Goal: Task Accomplishment & Management: Use online tool/utility

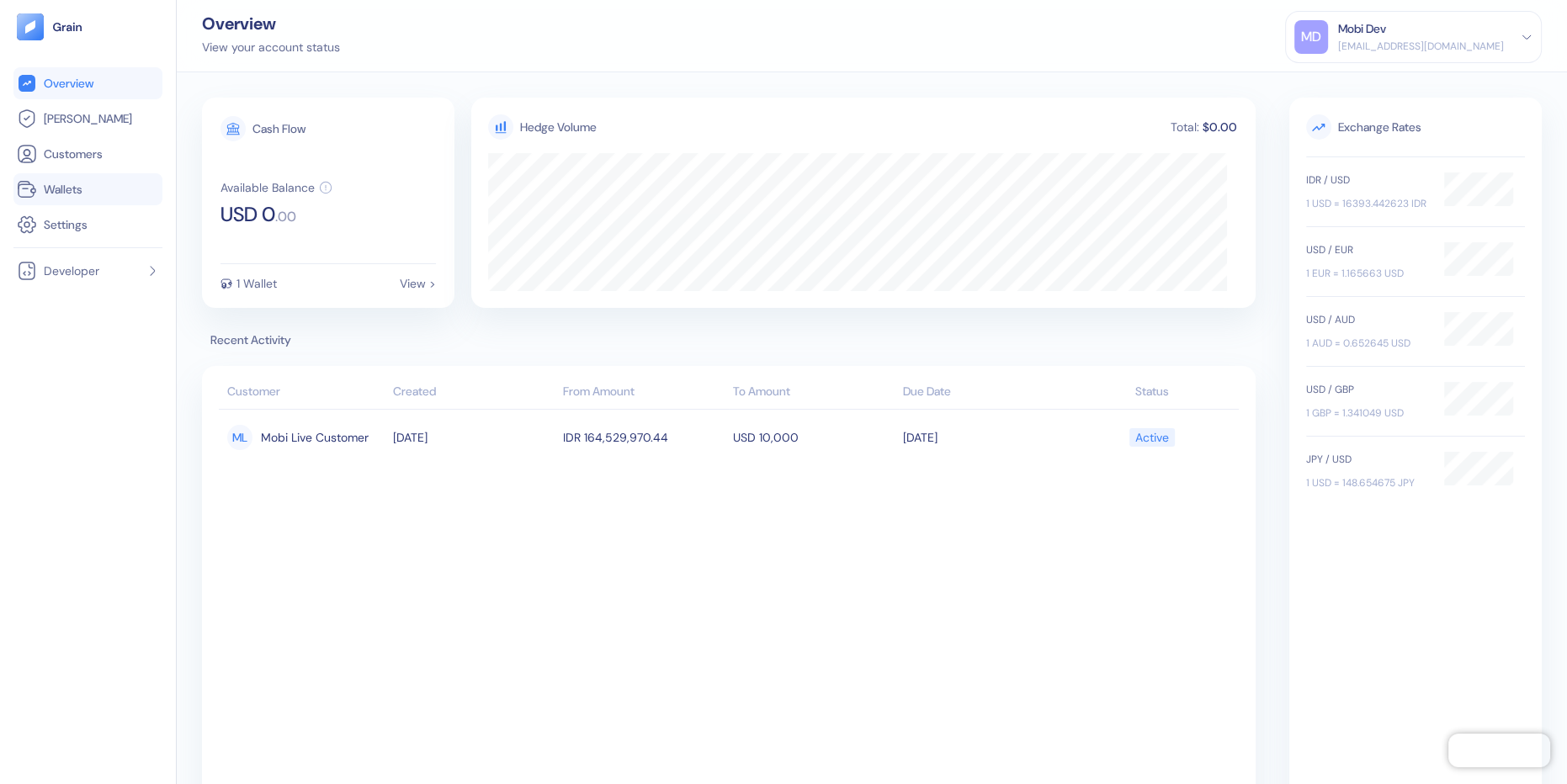
click at [92, 191] on link "Wallets" at bounding box center [87, 188] width 142 height 20
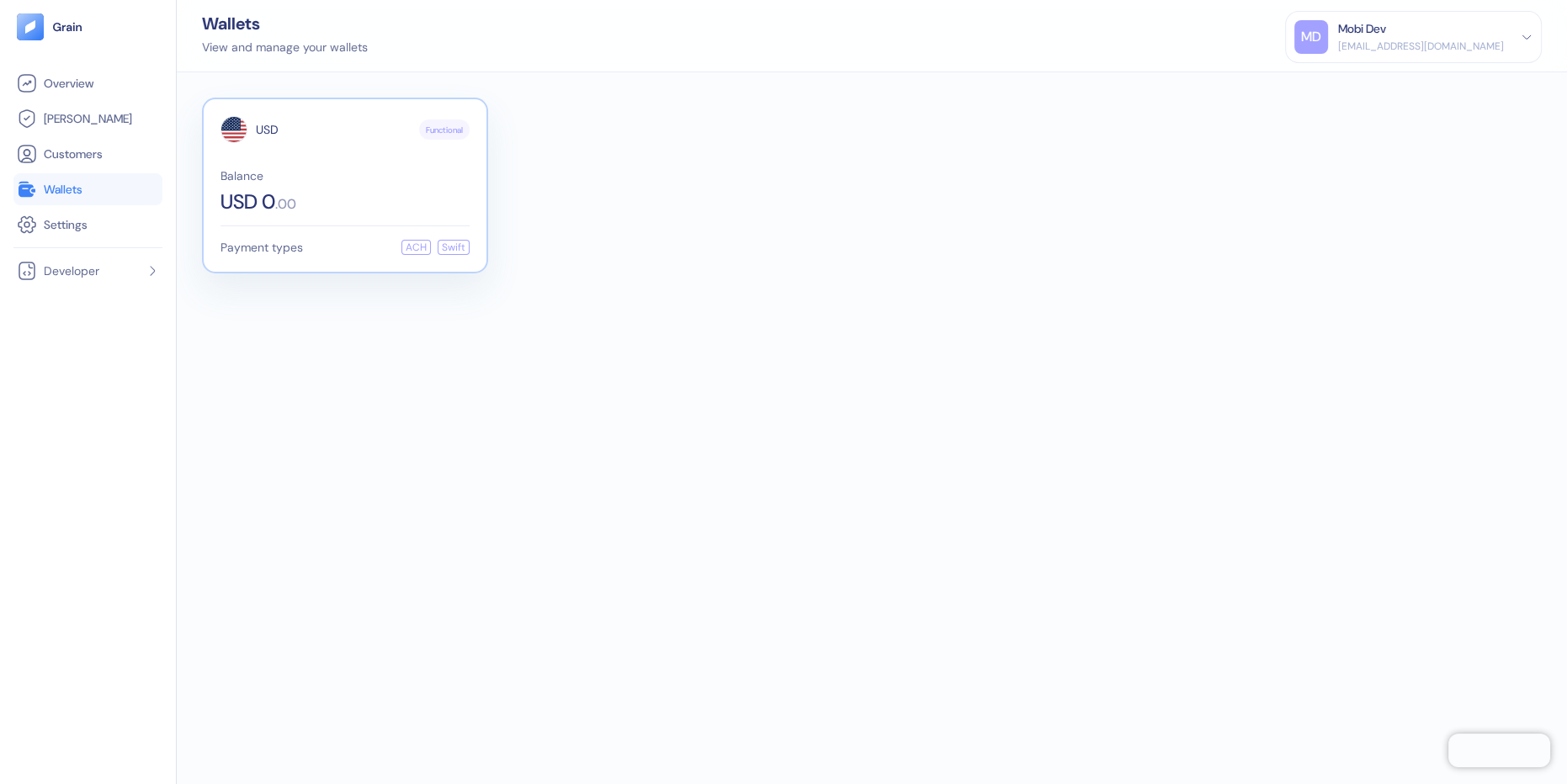
click at [349, 160] on div "USD Functional Balance USD 0 . 00" at bounding box center [346, 164] width 250 height 96
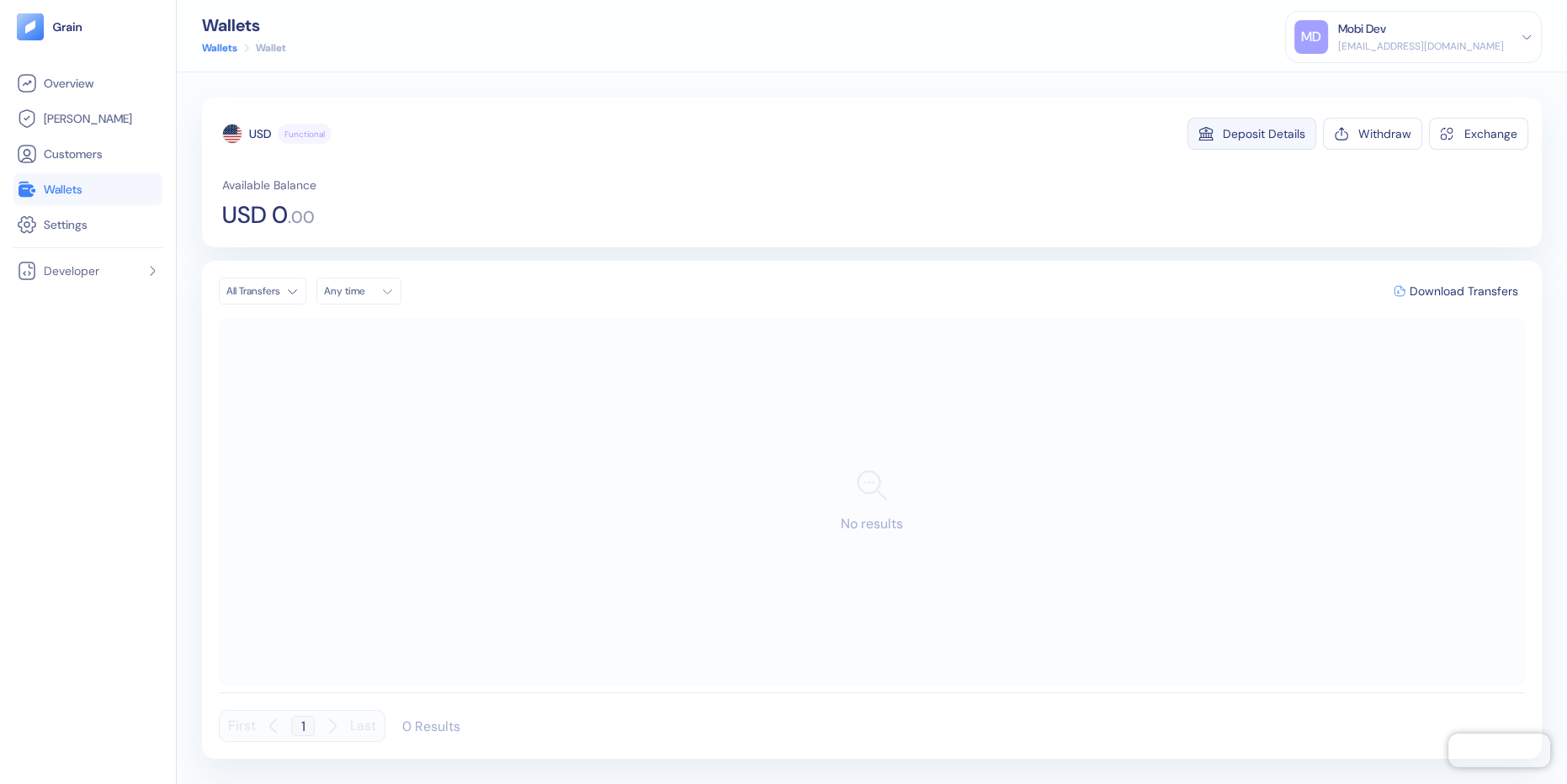
click at [1246, 128] on div "Deposit Details" at bounding box center [1264, 134] width 83 height 12
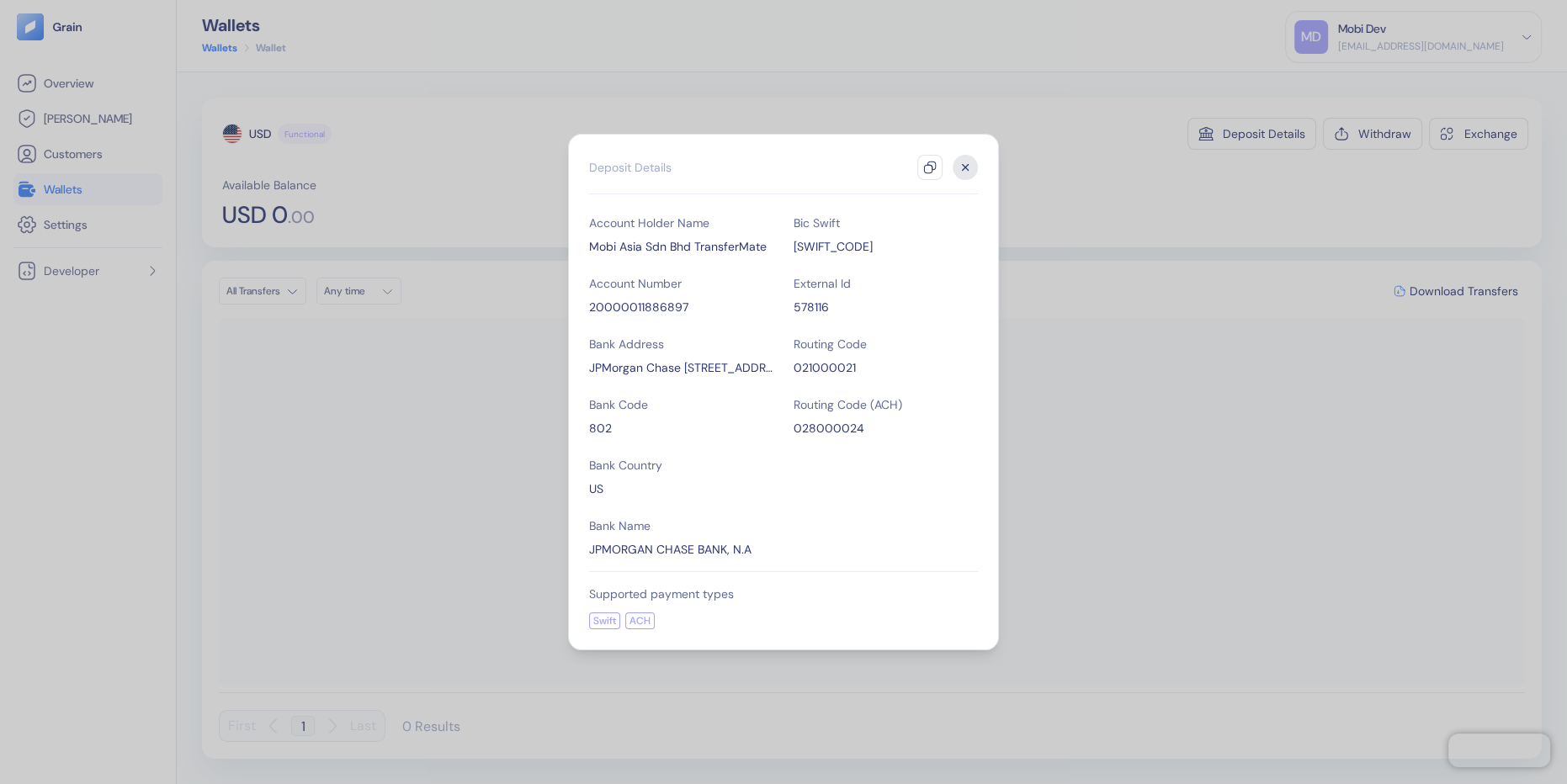
click at [648, 368] on div "JPMorgan Chase 383 Madison Ave, New York, NY, 10017, USA" at bounding box center [681, 367] width 184 height 17
click at [975, 161] on icon "button" at bounding box center [965, 167] width 25 height 25
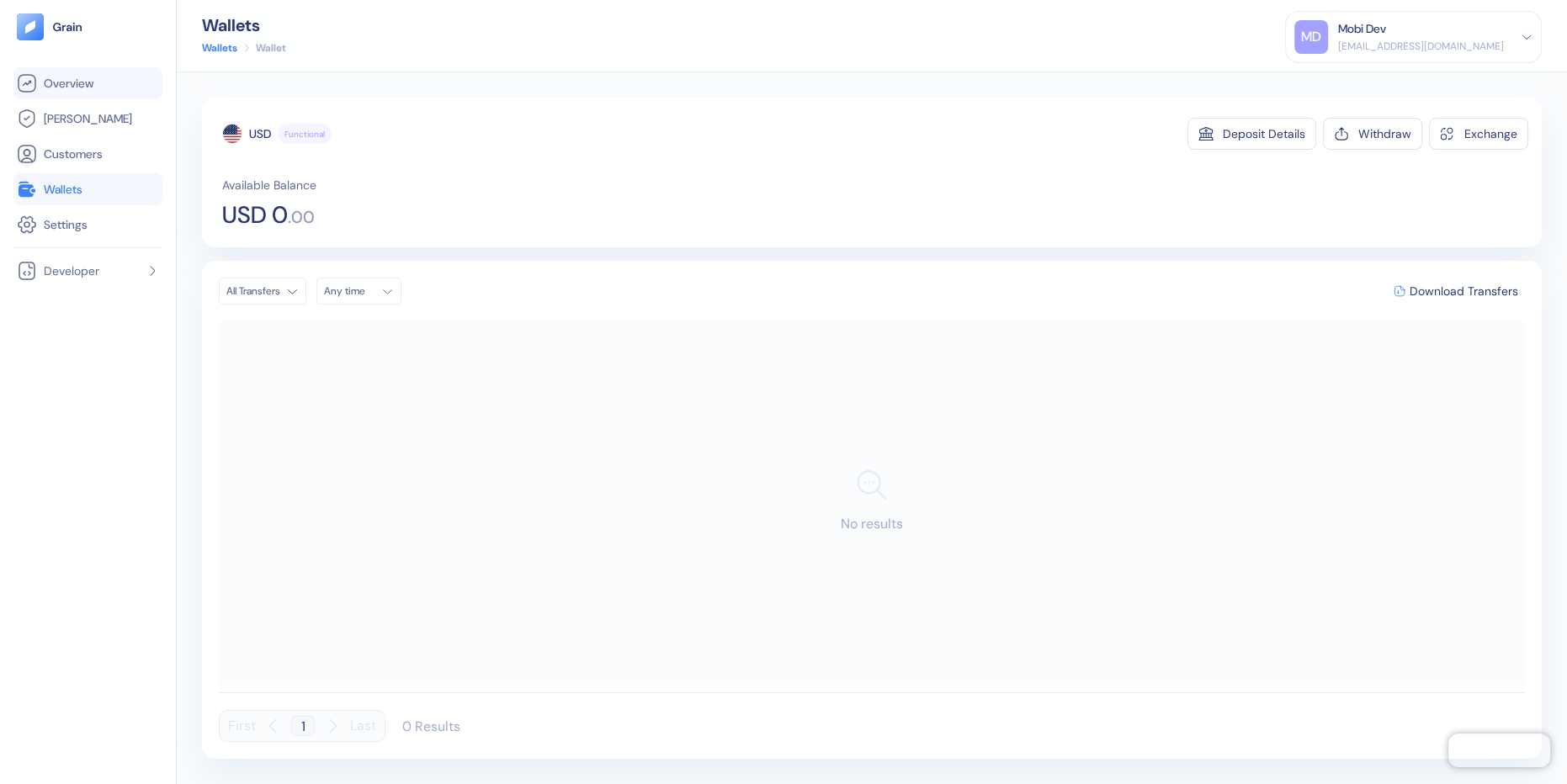
click at [68, 73] on link "Overview" at bounding box center [87, 83] width 142 height 20
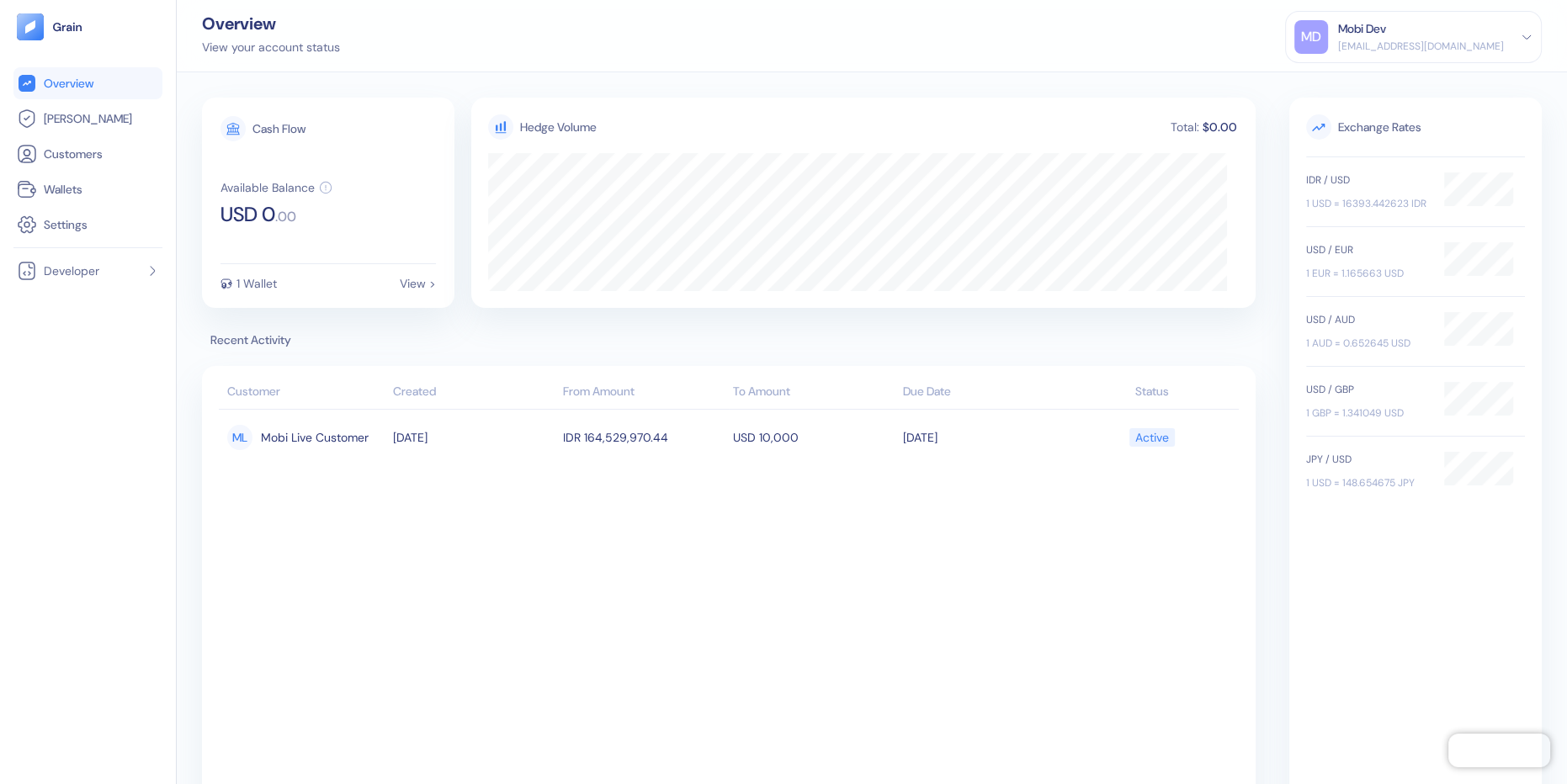
click at [612, 518] on tbody "ML Mobi Live Customer 09/03/2025 IDR 164,529,970.44 USD 10,000 09/18/2025 Active" at bounding box center [729, 624] width 1020 height 427
click at [53, 117] on span "[PERSON_NAME]" at bounding box center [87, 118] width 88 height 17
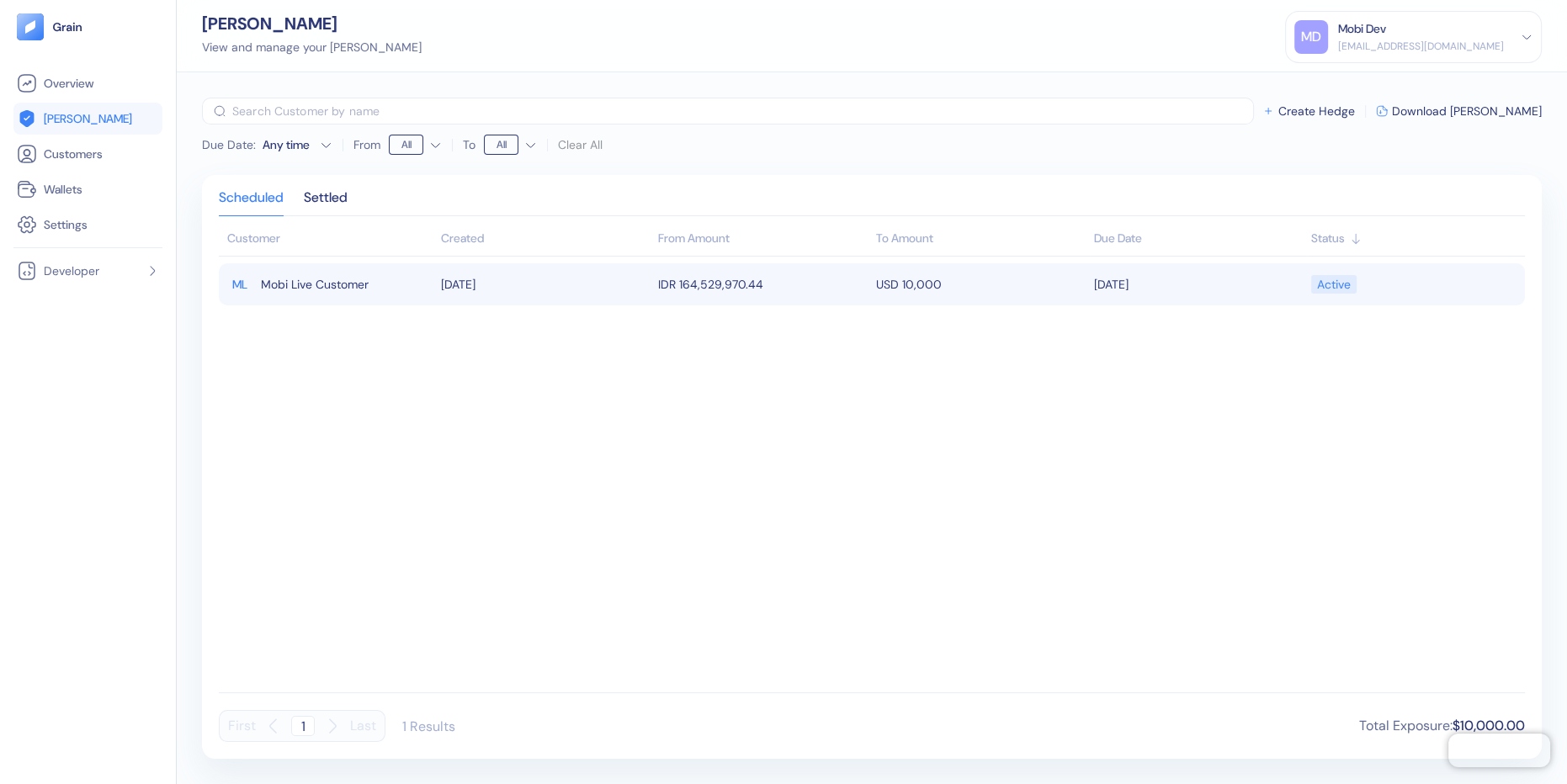
click at [298, 283] on span "Mobi Live Customer" at bounding box center [314, 284] width 107 height 29
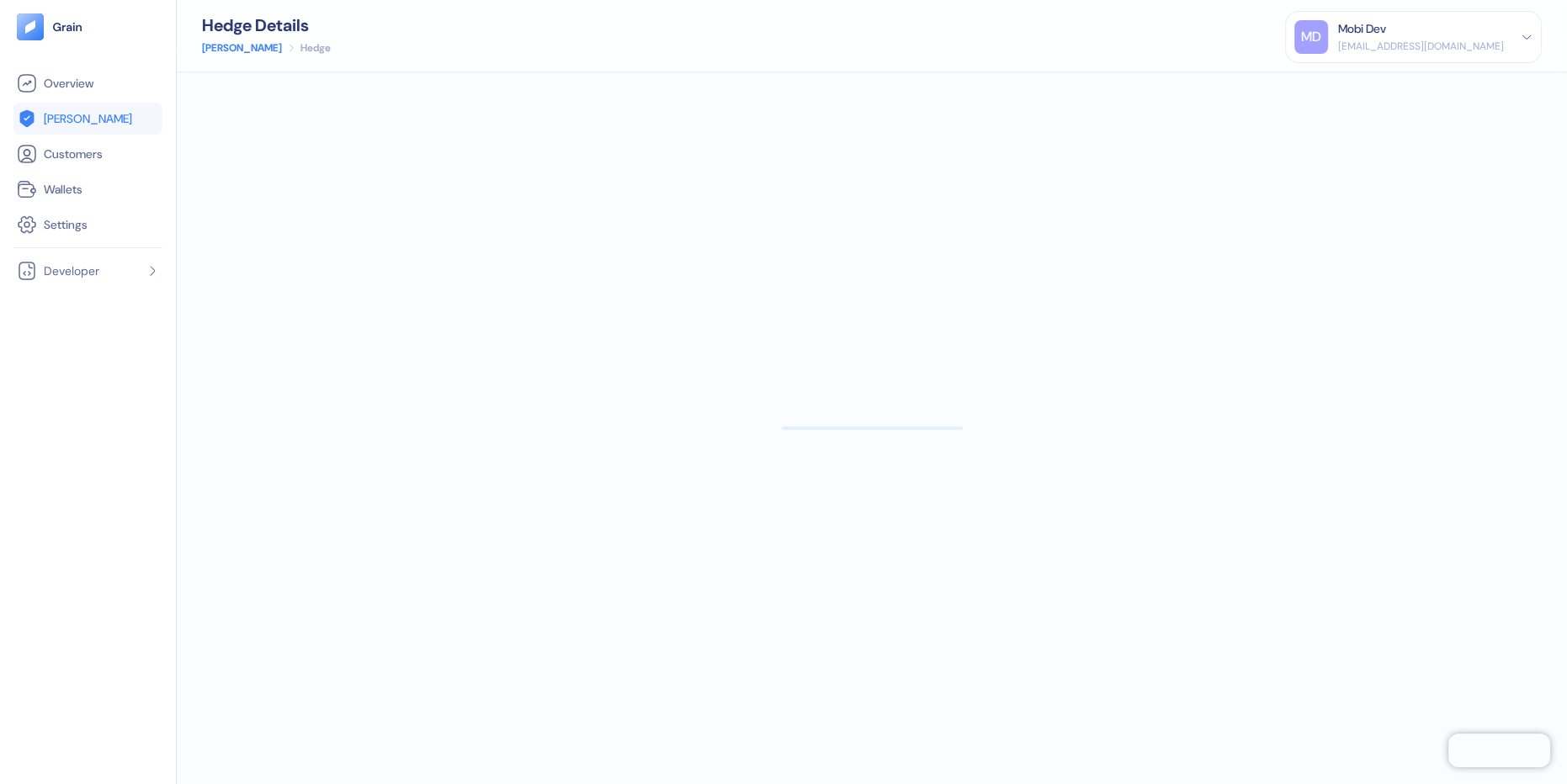
click at [298, 283] on div at bounding box center [872, 428] width 1391 height 712
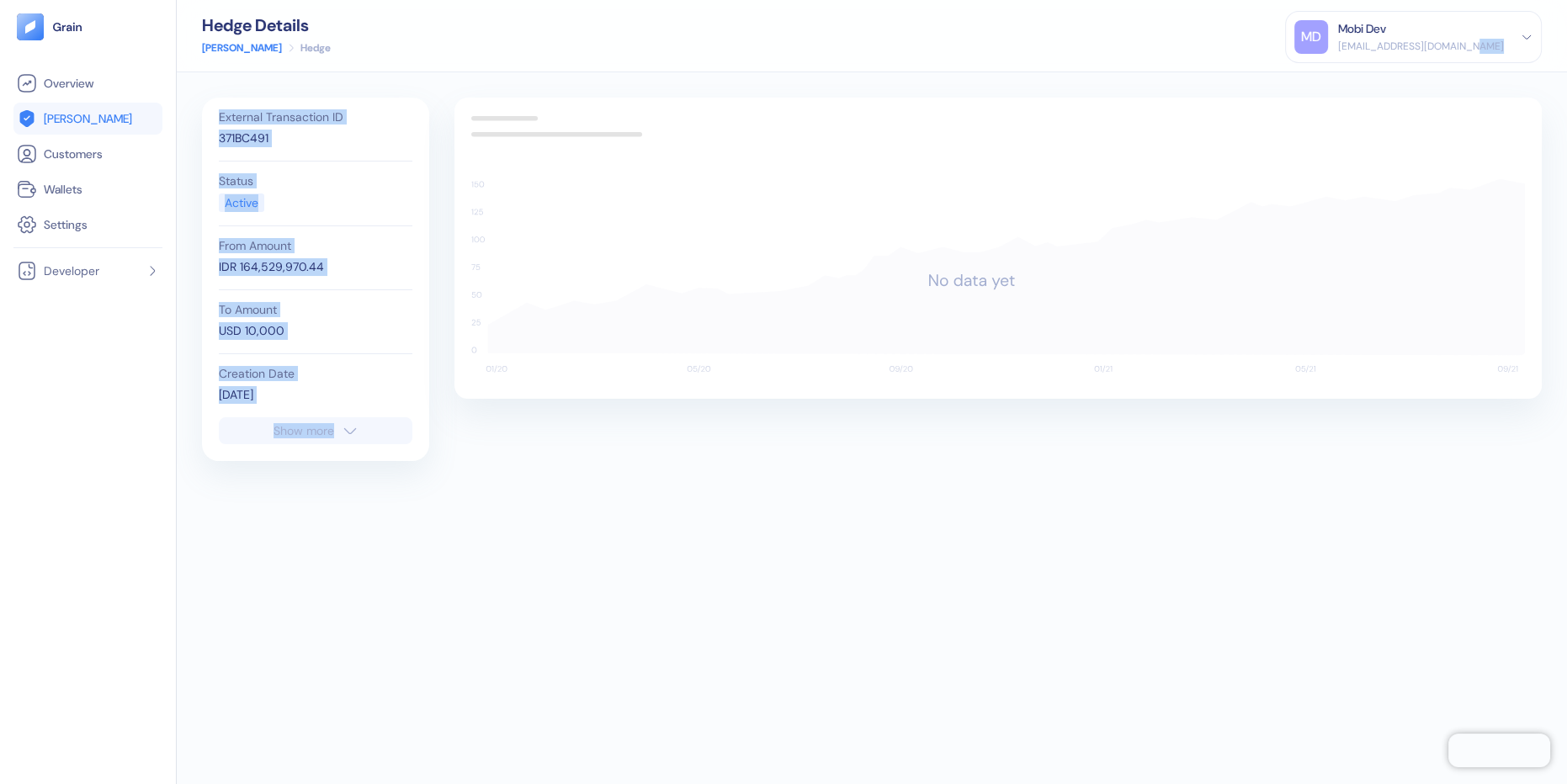
click at [316, 425] on div "Show more" at bounding box center [303, 431] width 60 height 12
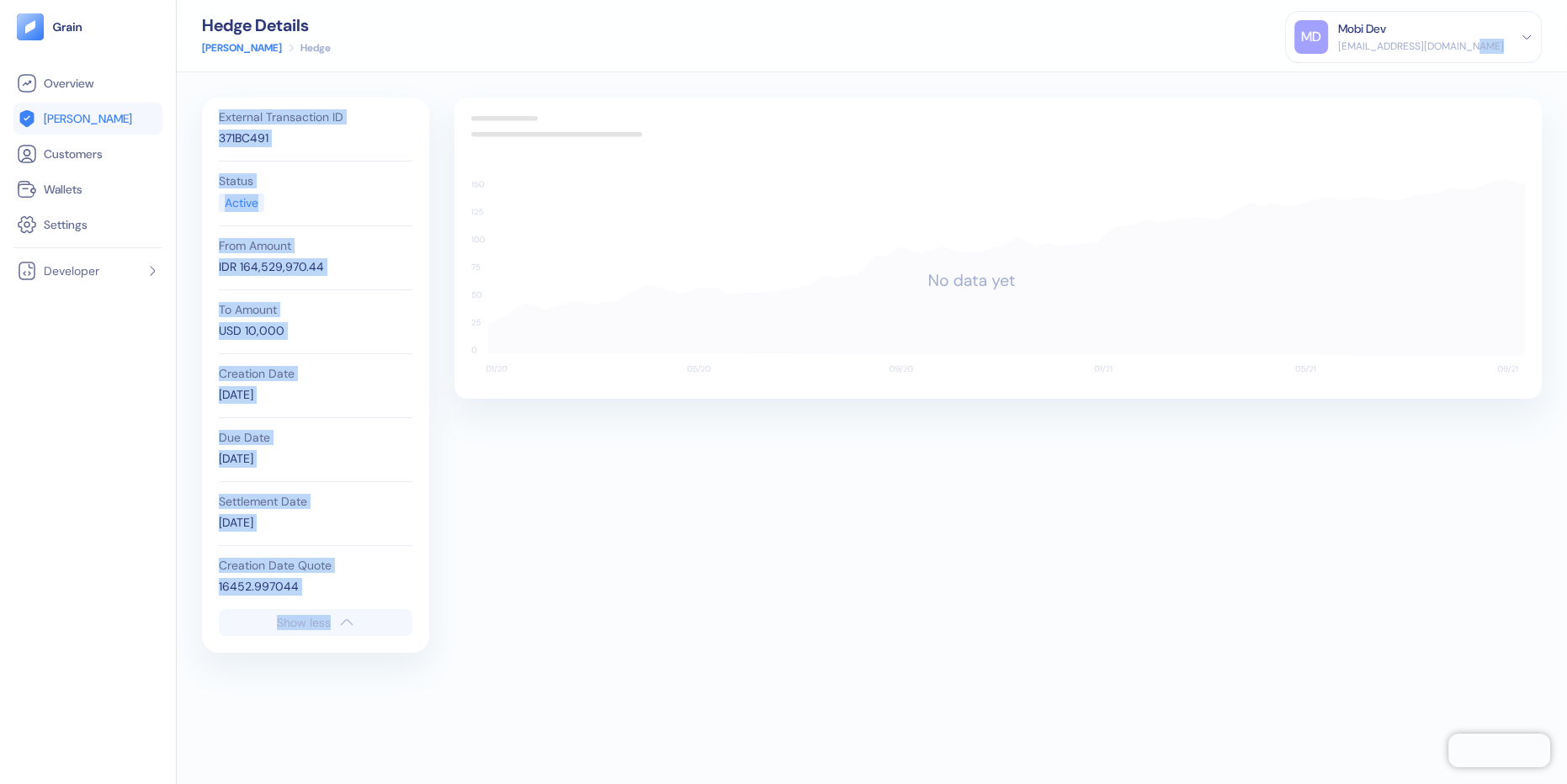
click at [82, 114] on span "[PERSON_NAME]" at bounding box center [87, 118] width 88 height 17
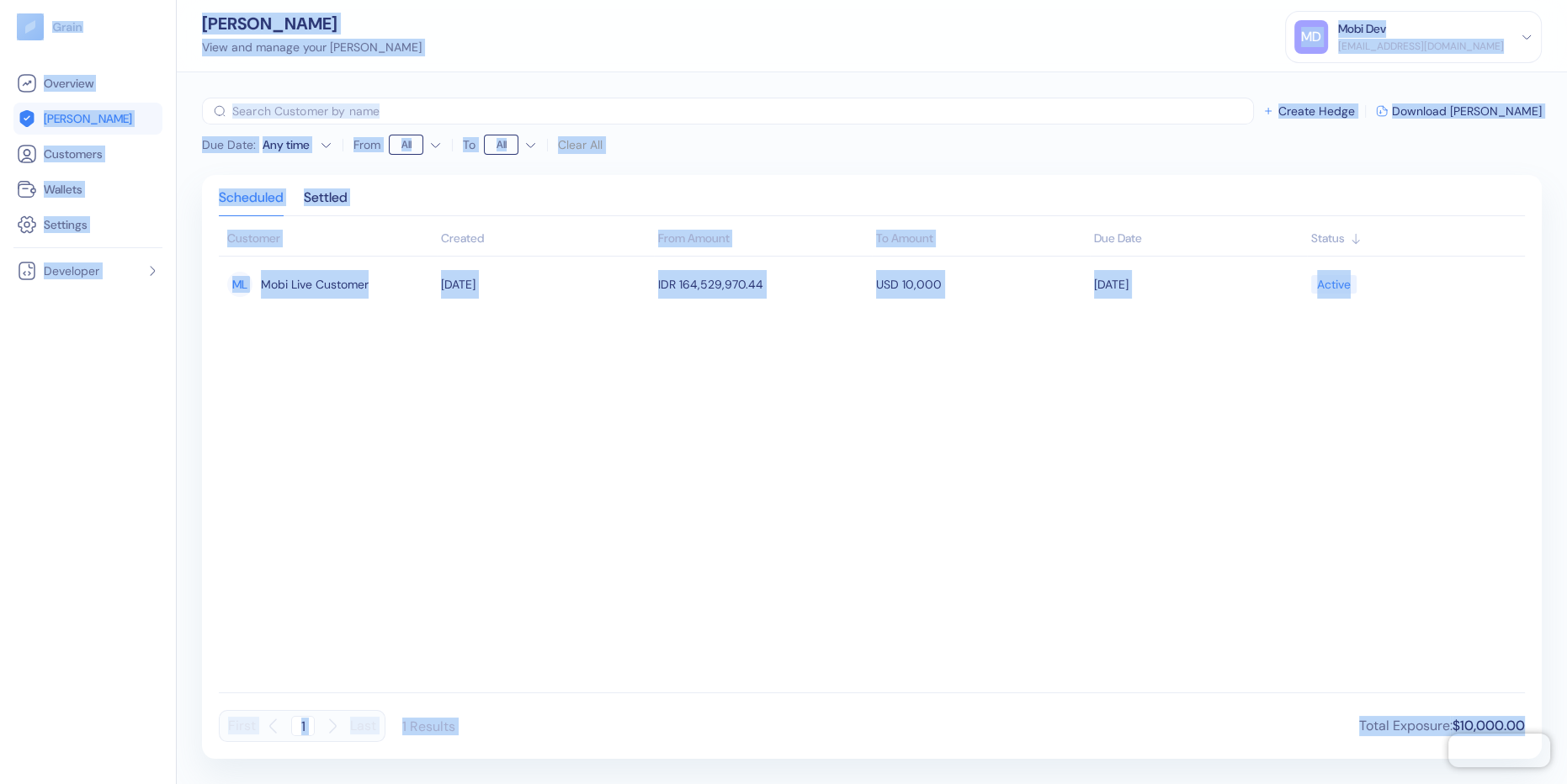
click at [1176, 83] on div "Due Date : Any time From All To All Clear All ​ Create Hedge Download Hedges Sc…" at bounding box center [872, 428] width 1391 height 712
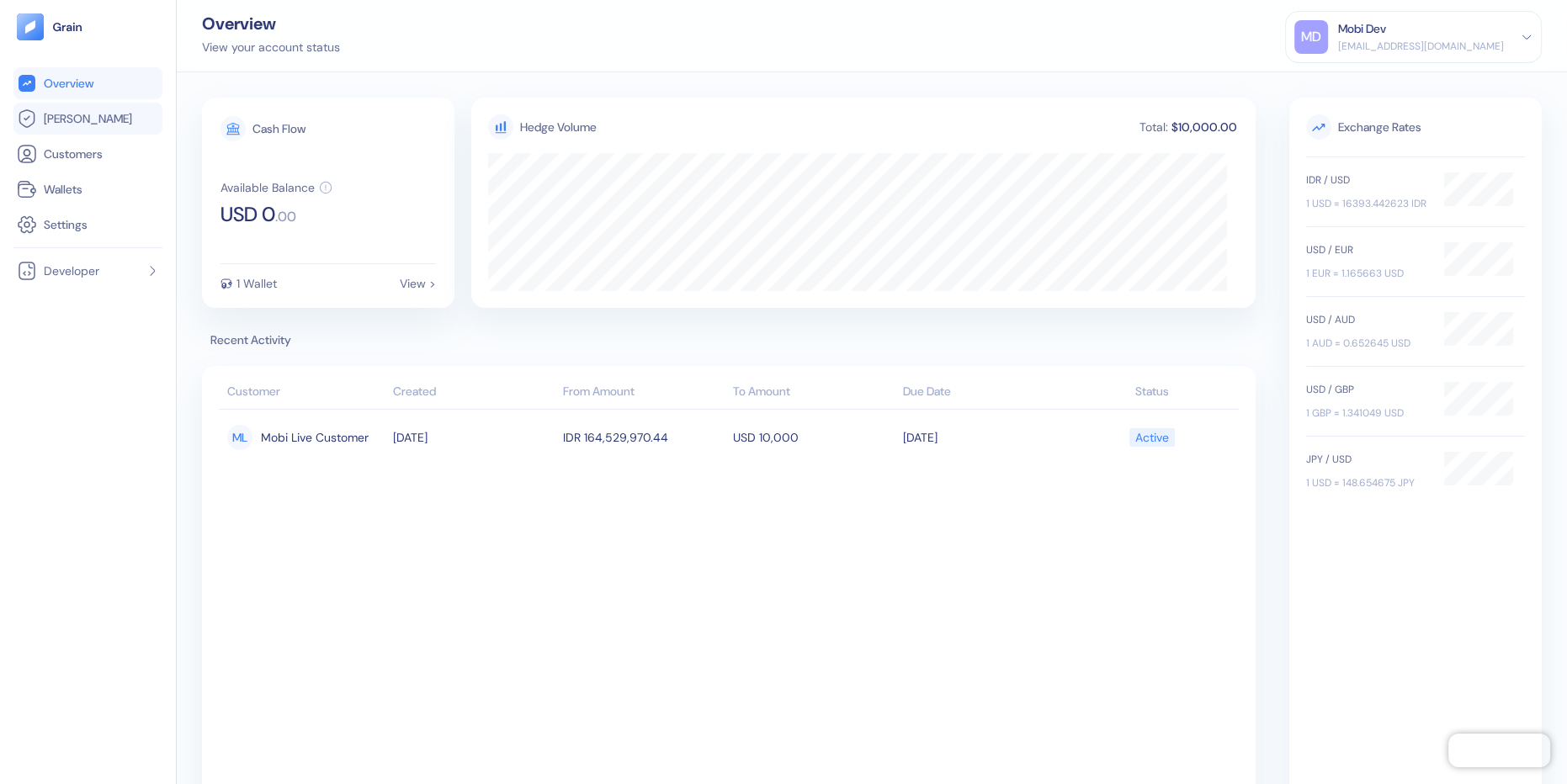
click at [66, 121] on span "[PERSON_NAME]" at bounding box center [87, 118] width 88 height 17
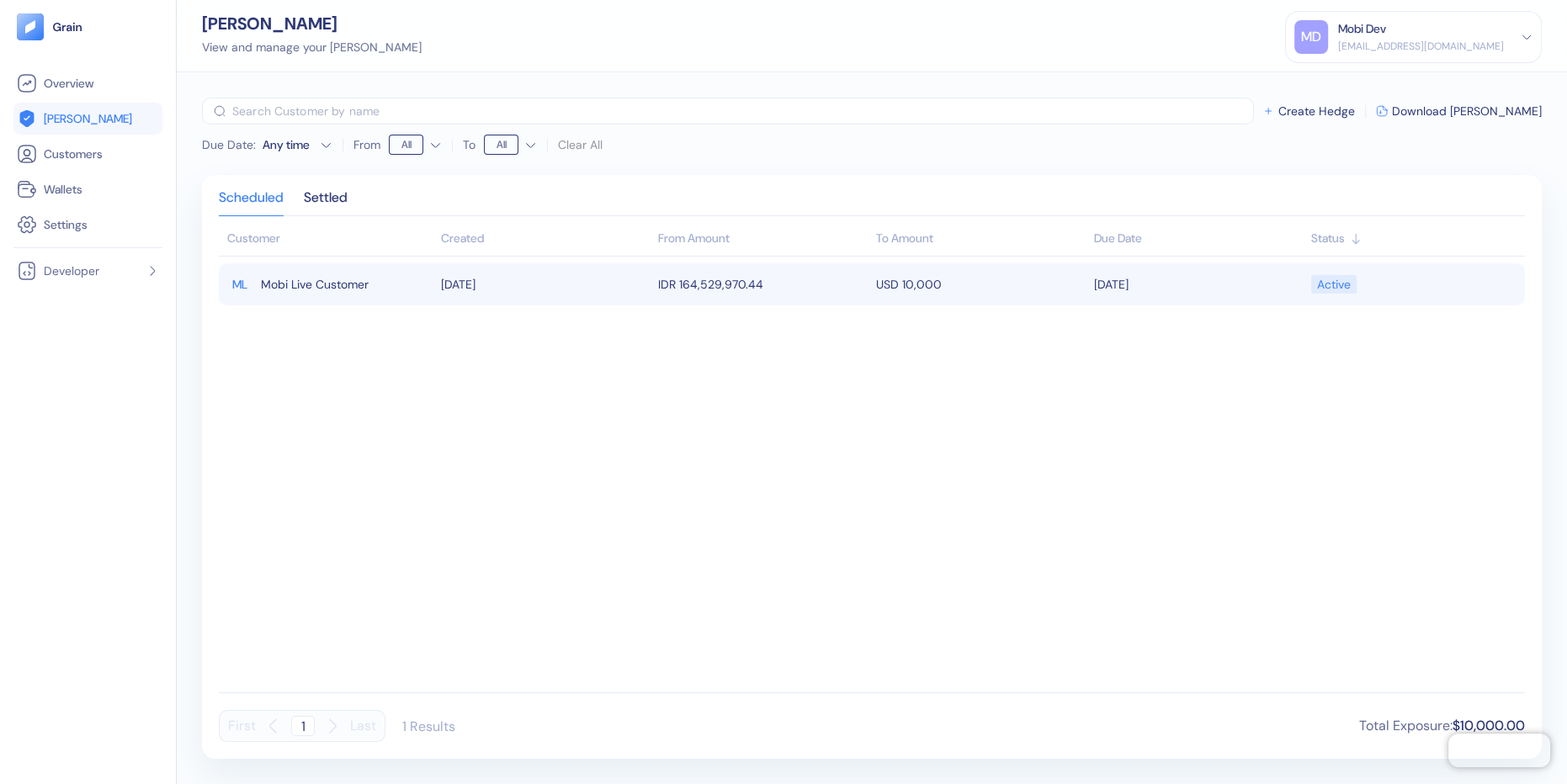
click at [295, 283] on span "Mobi Live Customer" at bounding box center [314, 284] width 107 height 29
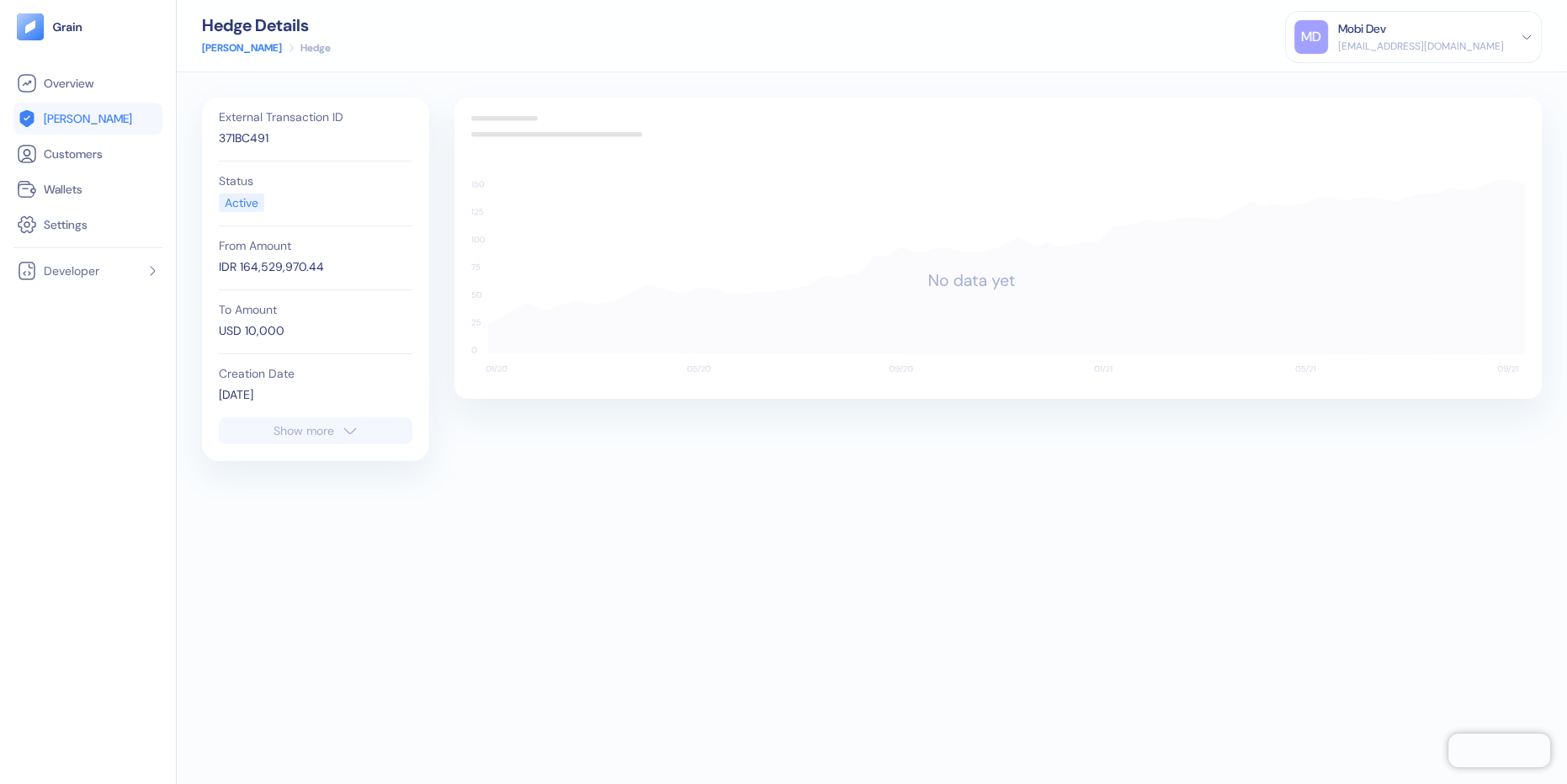
click at [79, 119] on span "[PERSON_NAME]" at bounding box center [87, 118] width 88 height 17
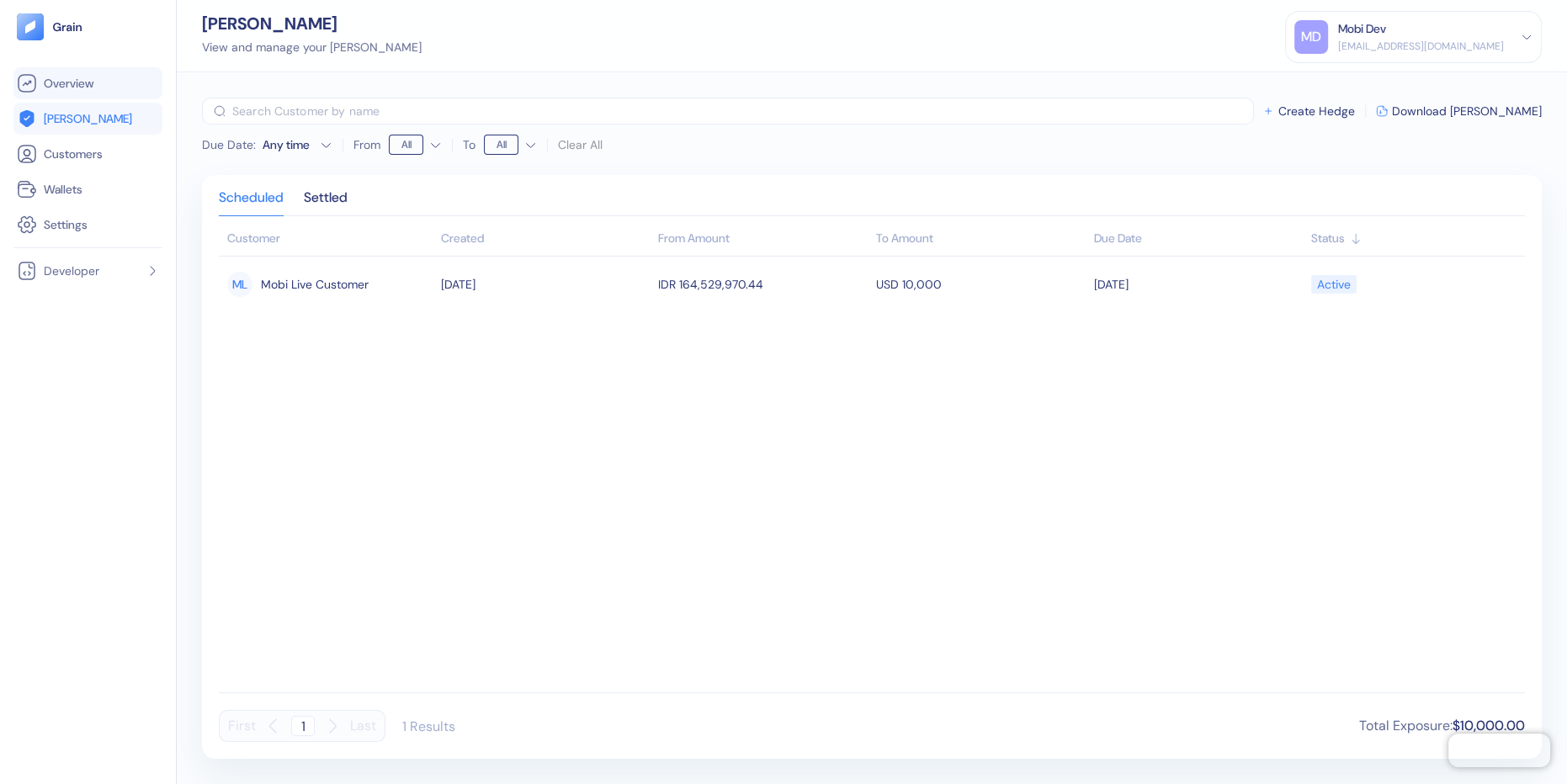
click at [85, 92] on link "Overview" at bounding box center [87, 83] width 142 height 20
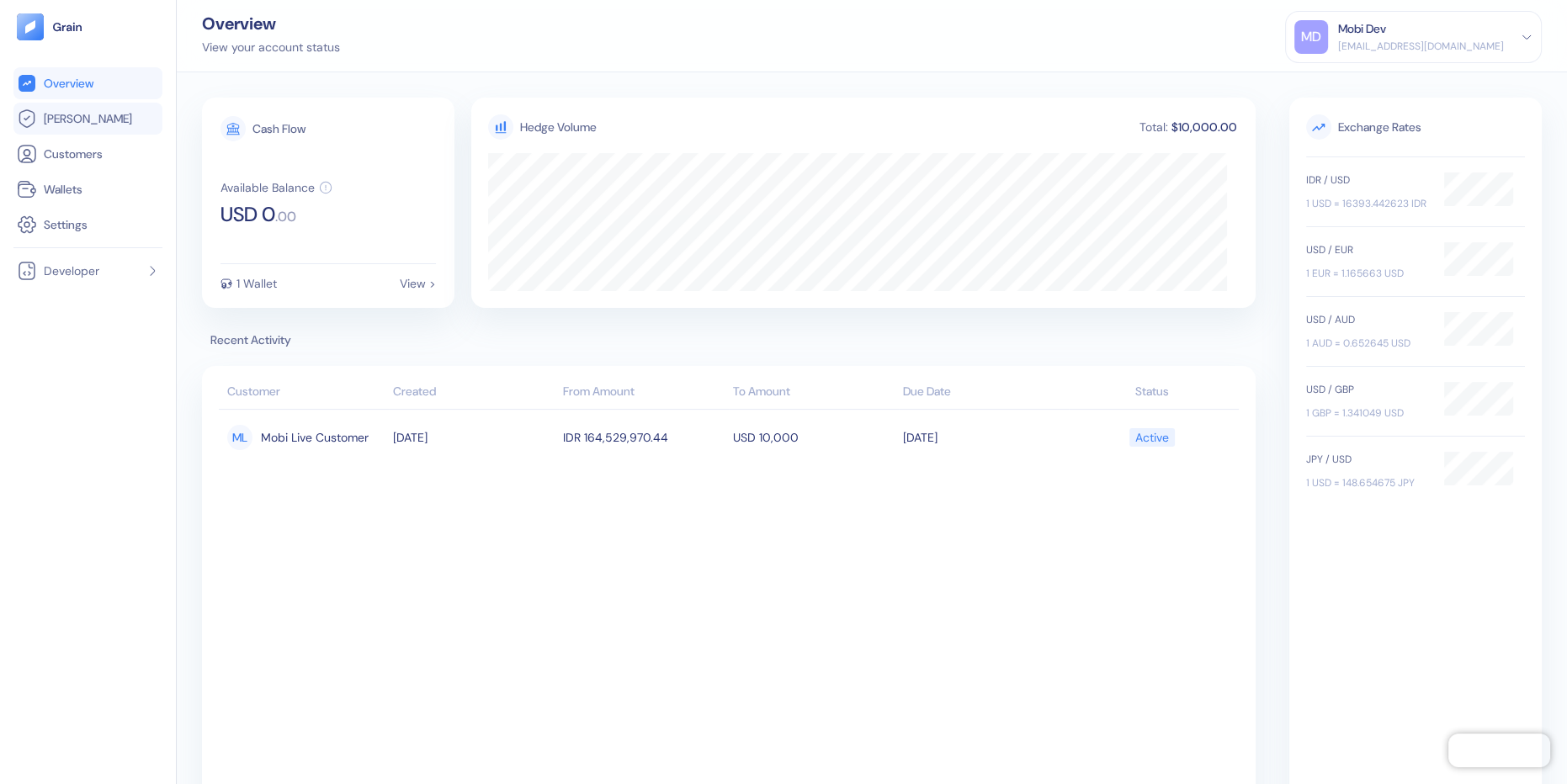
click at [104, 119] on link "[PERSON_NAME]" at bounding box center [87, 118] width 142 height 20
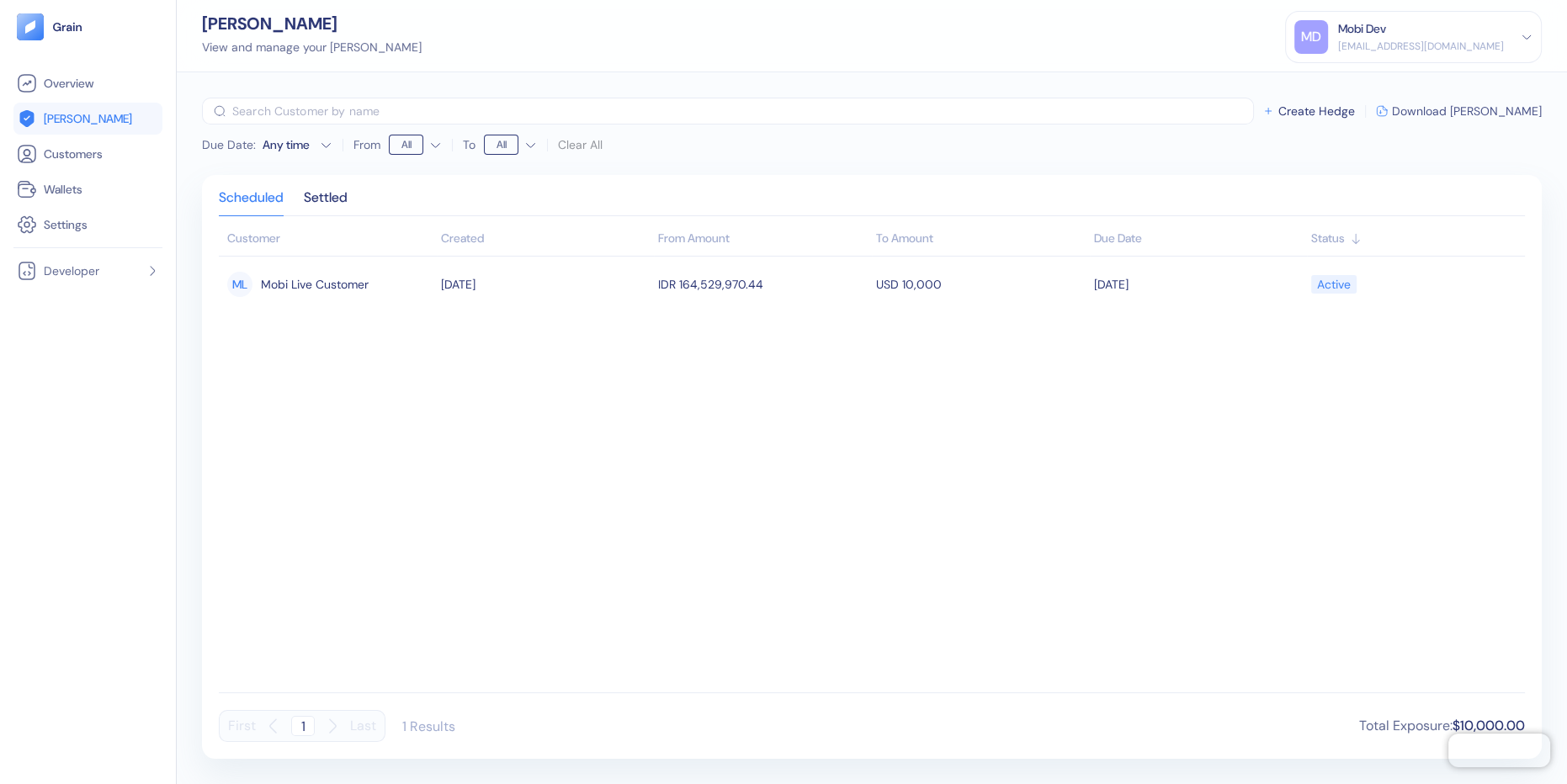
click at [1475, 110] on span "Download [PERSON_NAME]" at bounding box center [1467, 112] width 150 height 12
